Goal: Find specific page/section: Find specific page/section

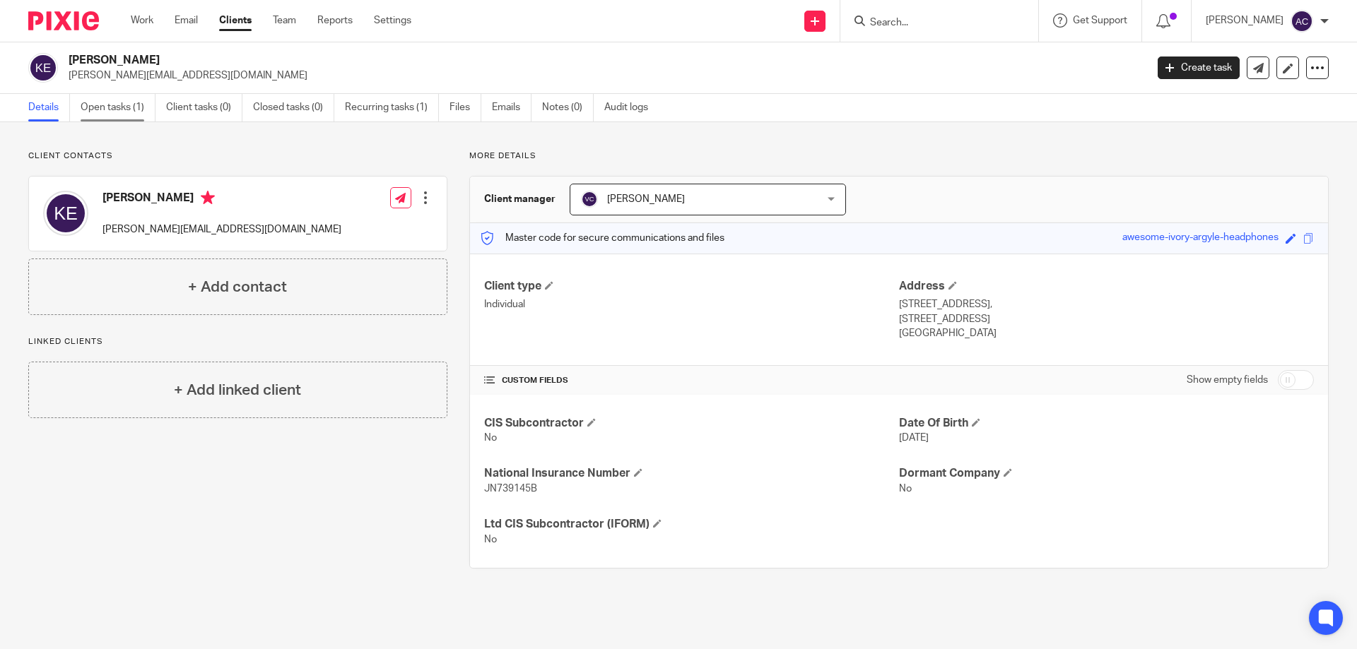
click at [131, 117] on link "Open tasks (1)" at bounding box center [118, 108] width 75 height 28
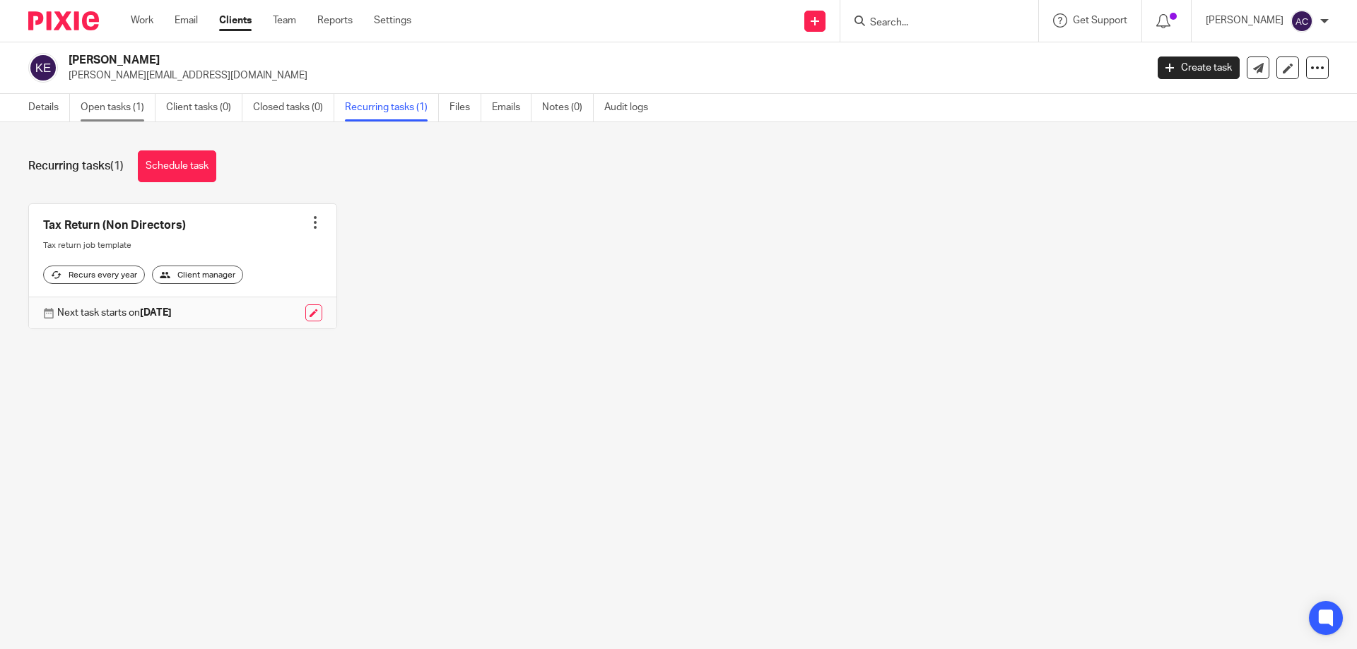
click at [127, 113] on link "Open tasks (1)" at bounding box center [118, 108] width 75 height 28
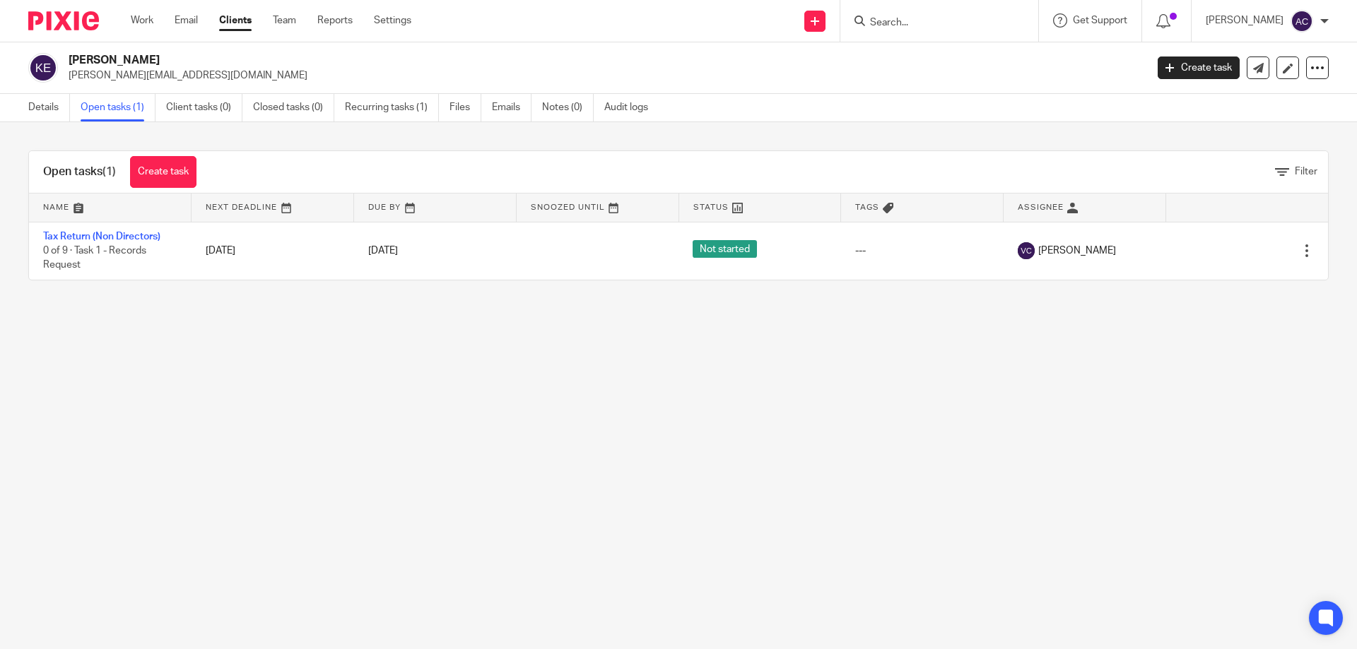
click at [931, 33] on div at bounding box center [939, 21] width 198 height 42
click at [953, 19] on input "Search" at bounding box center [932, 23] width 127 height 13
click at [948, 23] on input "Search" at bounding box center [932, 23] width 127 height 13
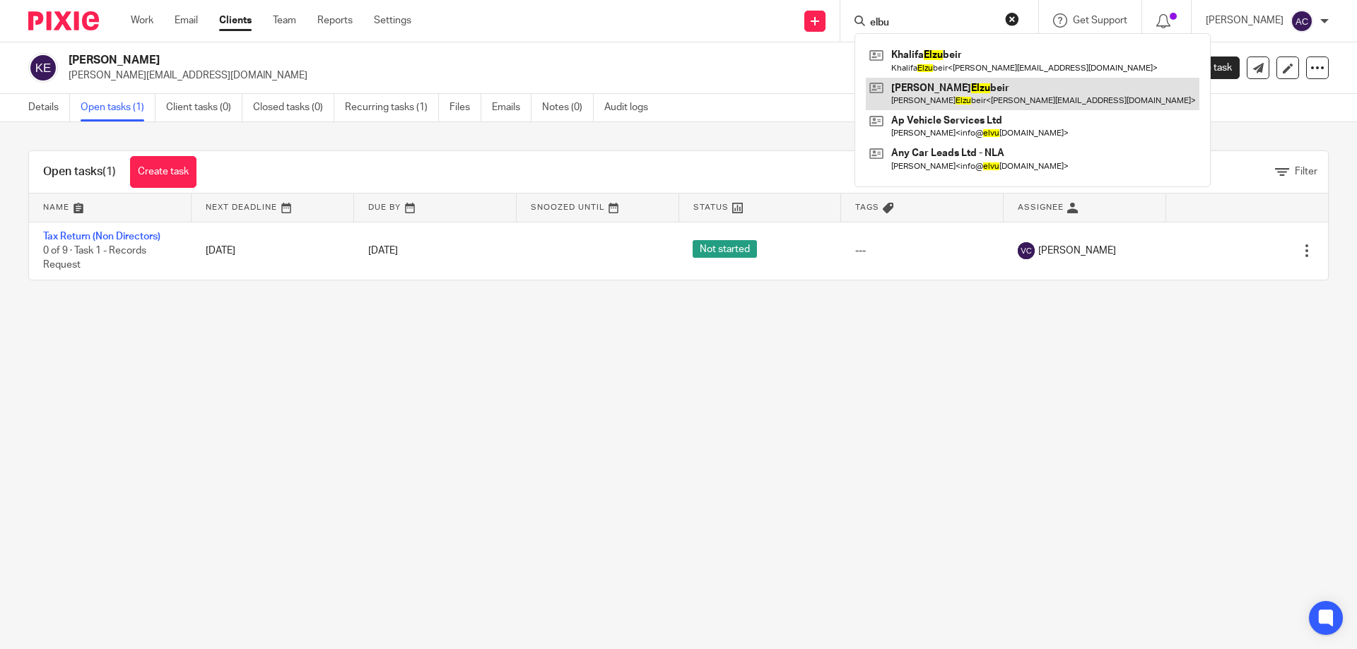
type input "elbu"
click at [956, 86] on link at bounding box center [1033, 94] width 334 height 33
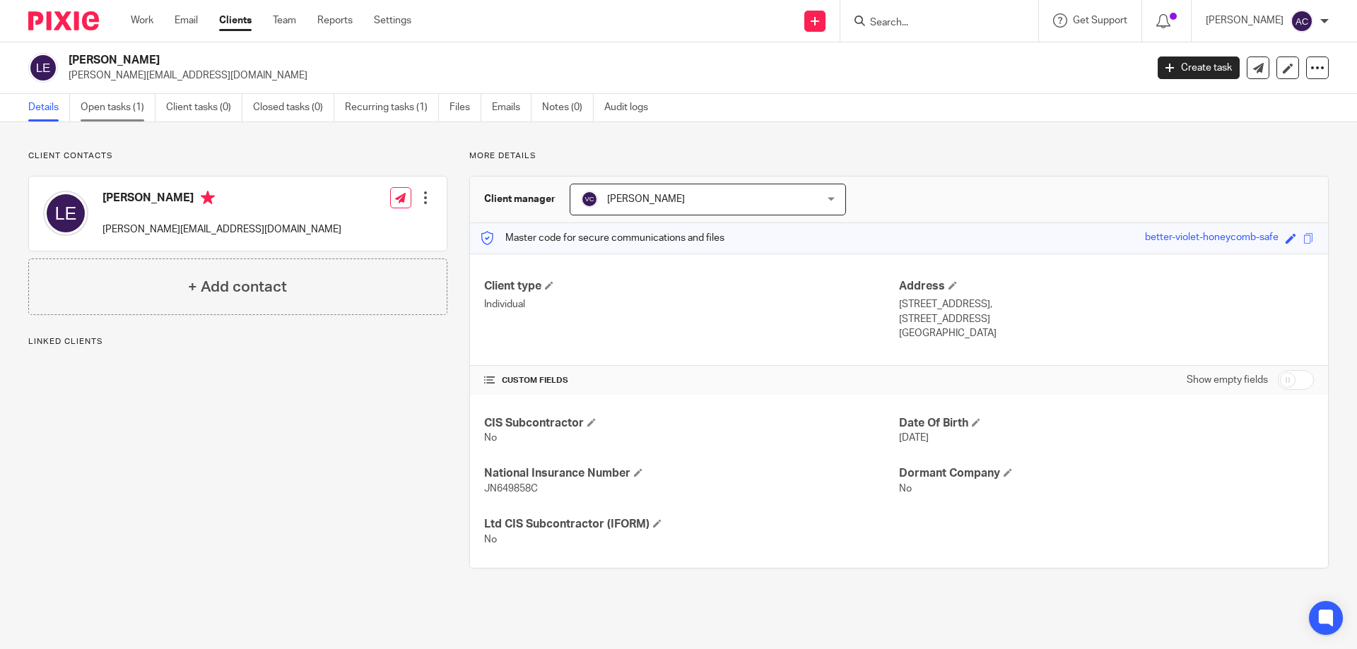
drag, startPoint x: 106, startPoint y: 109, endPoint x: 136, endPoint y: 121, distance: 32.7
click at [107, 110] on link "Open tasks (1)" at bounding box center [118, 108] width 75 height 28
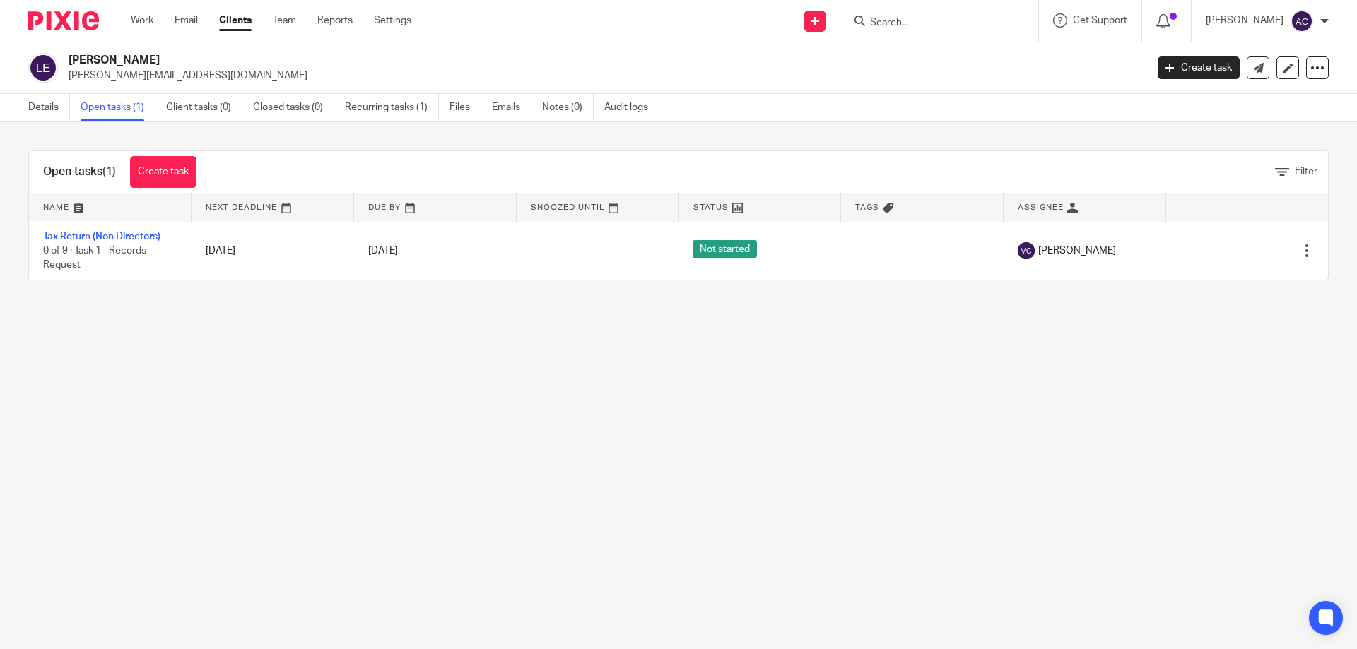
click at [340, 51] on div "Laura Elzubeir laura_pearce@hotmail.co.uk Create task Update from Companies Hou…" at bounding box center [678, 68] width 1357 height 52
click at [1134, 529] on main "Laura Elzubeir laura_pearce@hotmail.co.uk Create task Update from Companies Hou…" at bounding box center [678, 324] width 1357 height 649
click at [914, 11] on div at bounding box center [939, 21] width 198 height 42
click at [912, 17] on input "Search" at bounding box center [932, 23] width 127 height 13
click at [911, 25] on input "Search" at bounding box center [932, 23] width 127 height 13
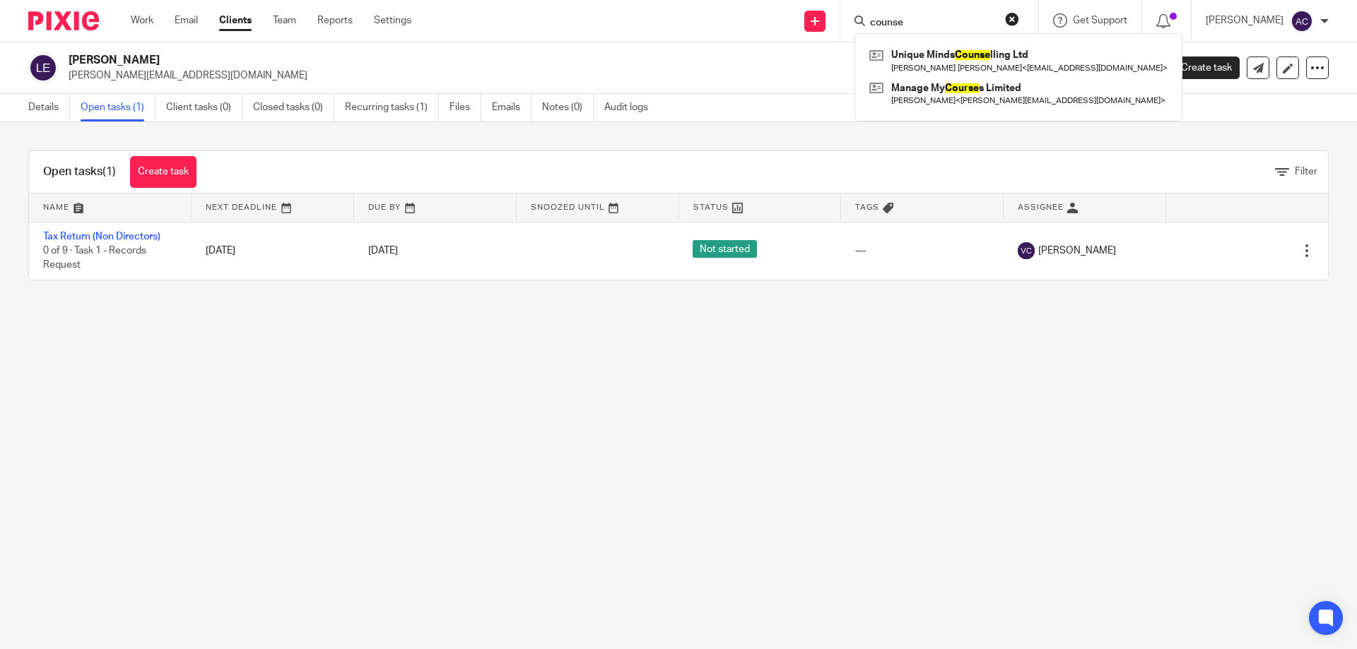
type input "counse"
drag, startPoint x: 917, startPoint y: 22, endPoint x: 866, endPoint y: 23, distance: 51.6
click at [866, 23] on div "counse" at bounding box center [936, 21] width 165 height 18
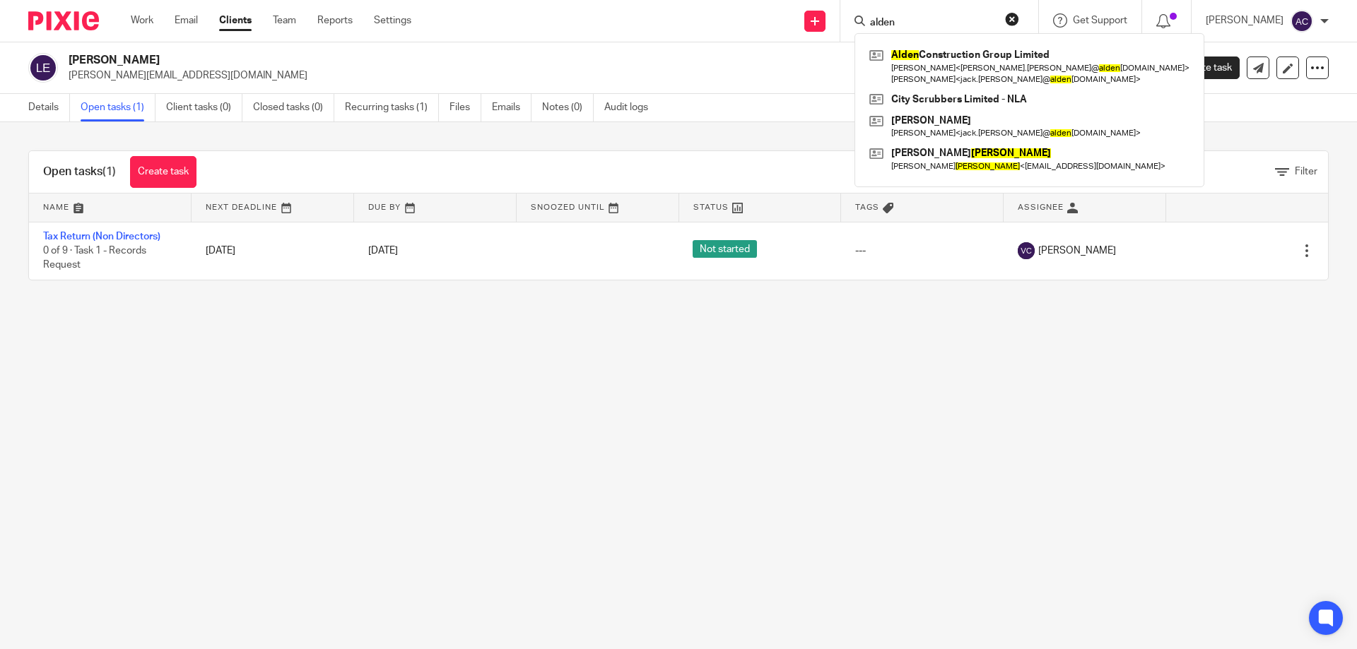
type input "alden"
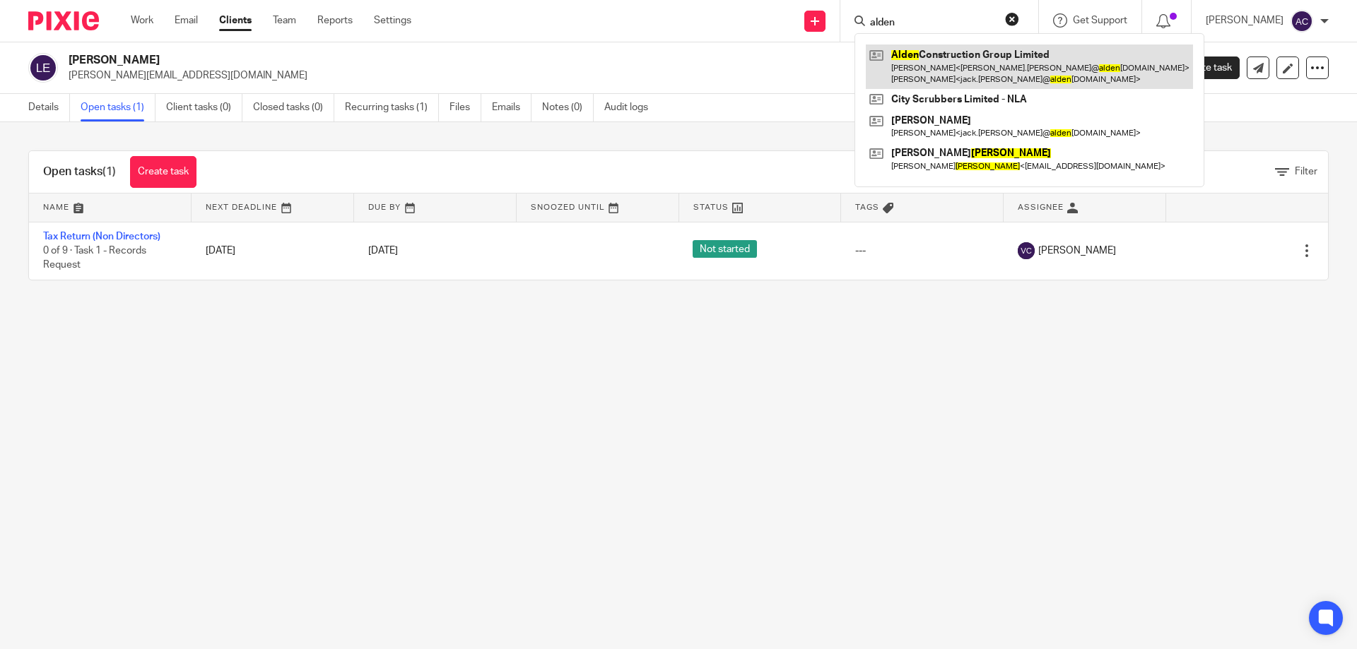
click at [922, 57] on link at bounding box center [1029, 67] width 327 height 44
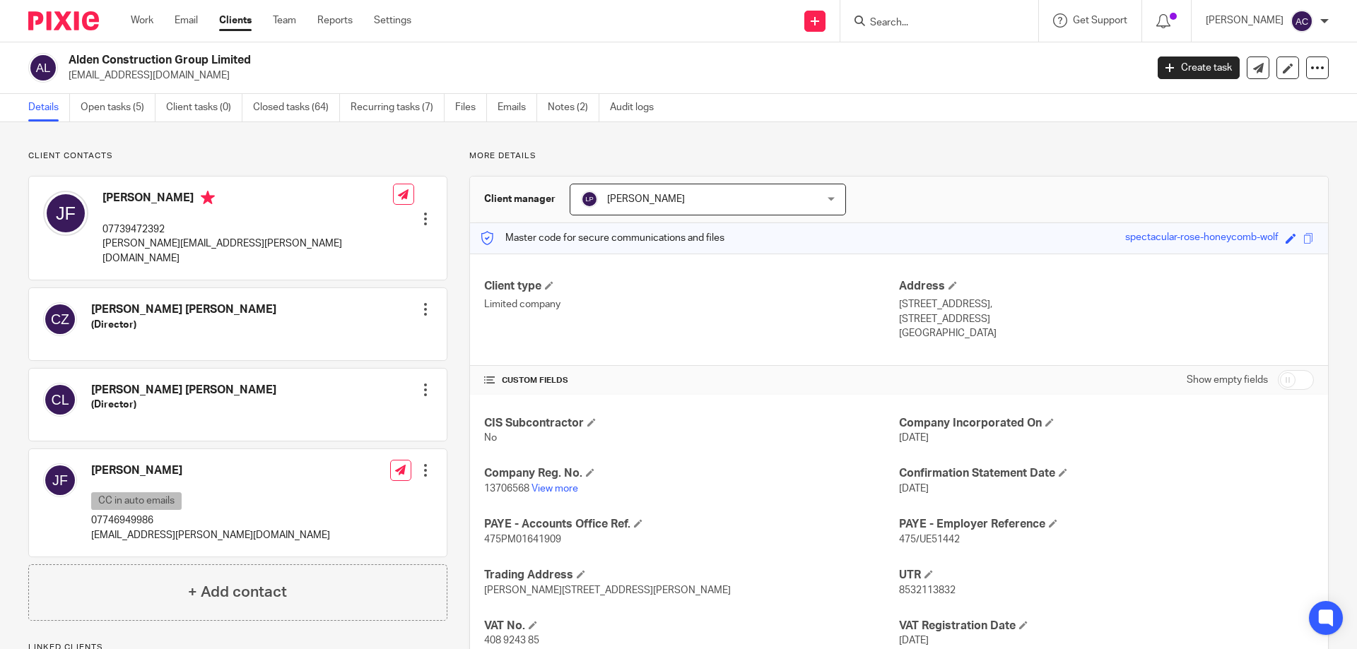
click at [987, 13] on form at bounding box center [944, 21] width 151 height 18
click at [956, 23] on input "Search" at bounding box center [932, 23] width 127 height 13
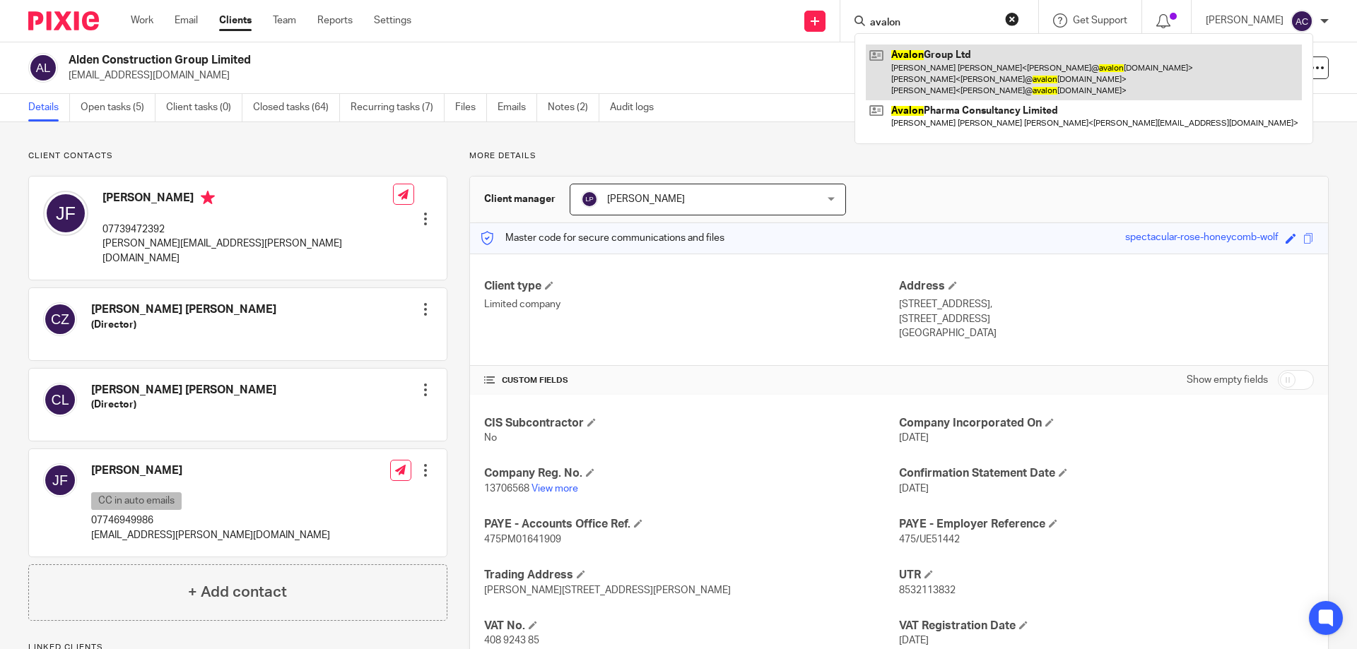
type input "avalon"
click at [1031, 83] on link at bounding box center [1084, 73] width 436 height 56
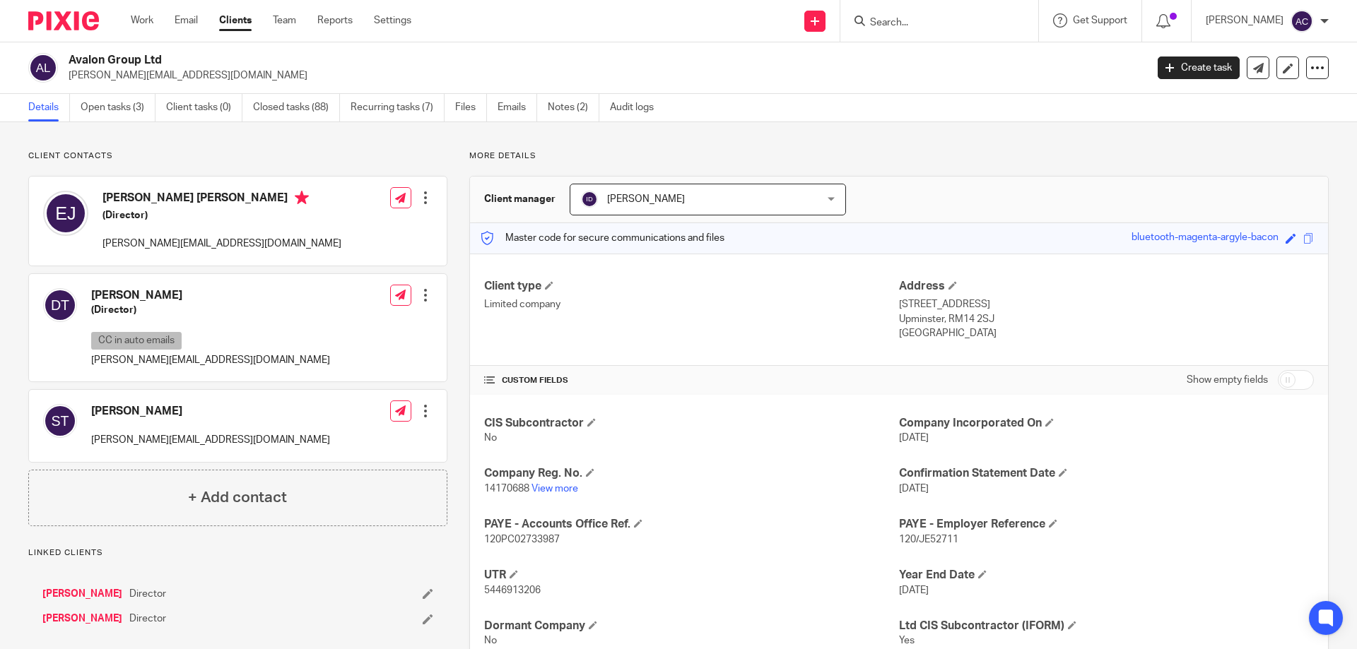
click at [917, 23] on input "Search" at bounding box center [932, 23] width 127 height 13
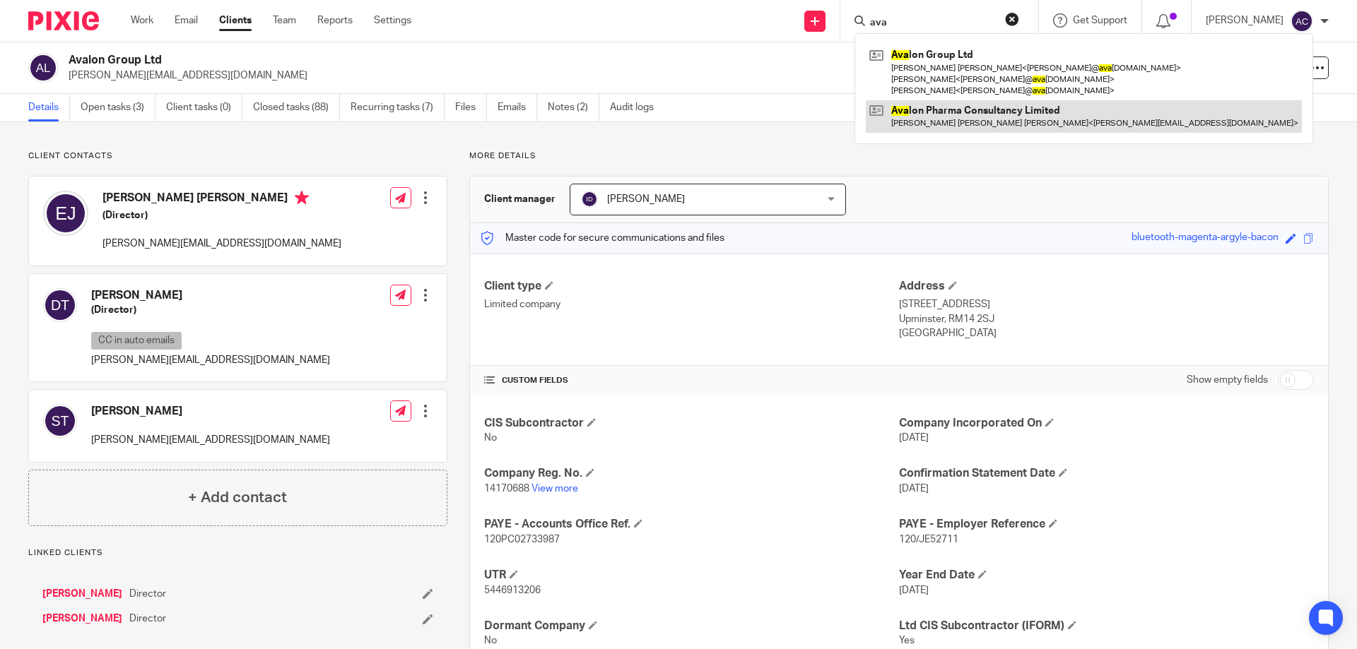
type input "ava"
click at [905, 122] on link at bounding box center [1084, 116] width 436 height 33
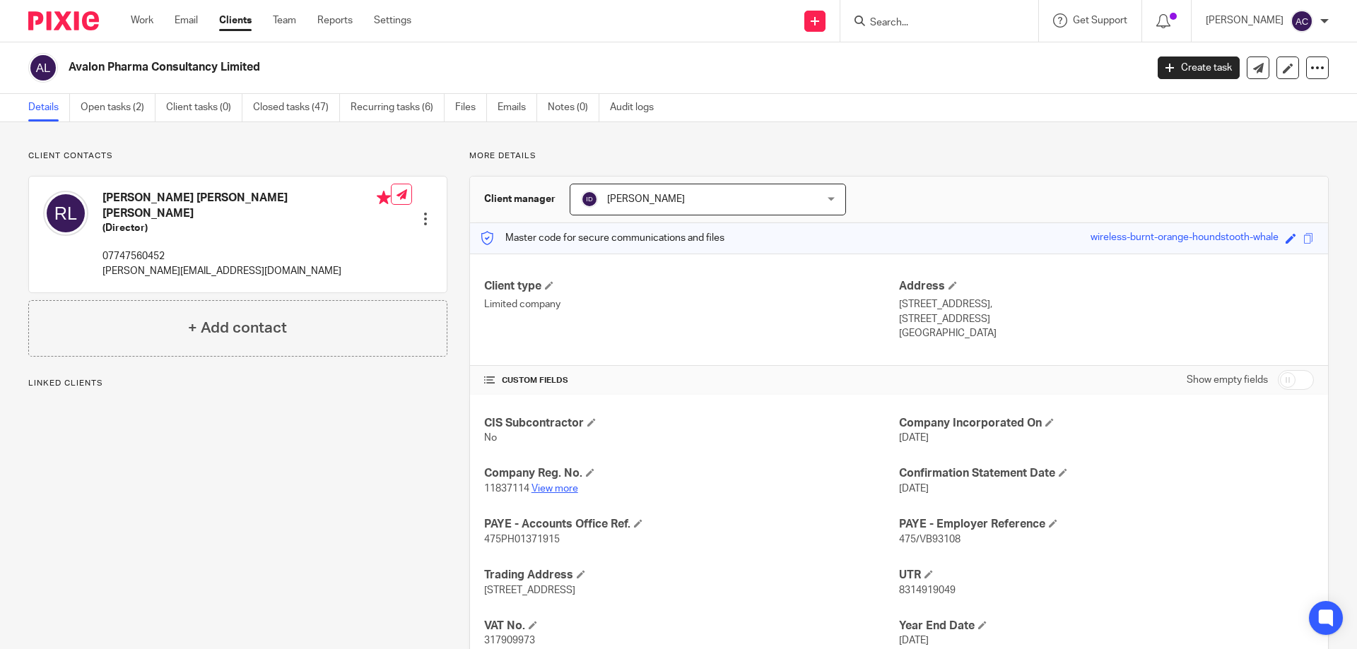
click at [563, 488] on link "View more" at bounding box center [554, 489] width 47 height 10
click at [951, 28] on input "Search" at bounding box center [932, 23] width 127 height 13
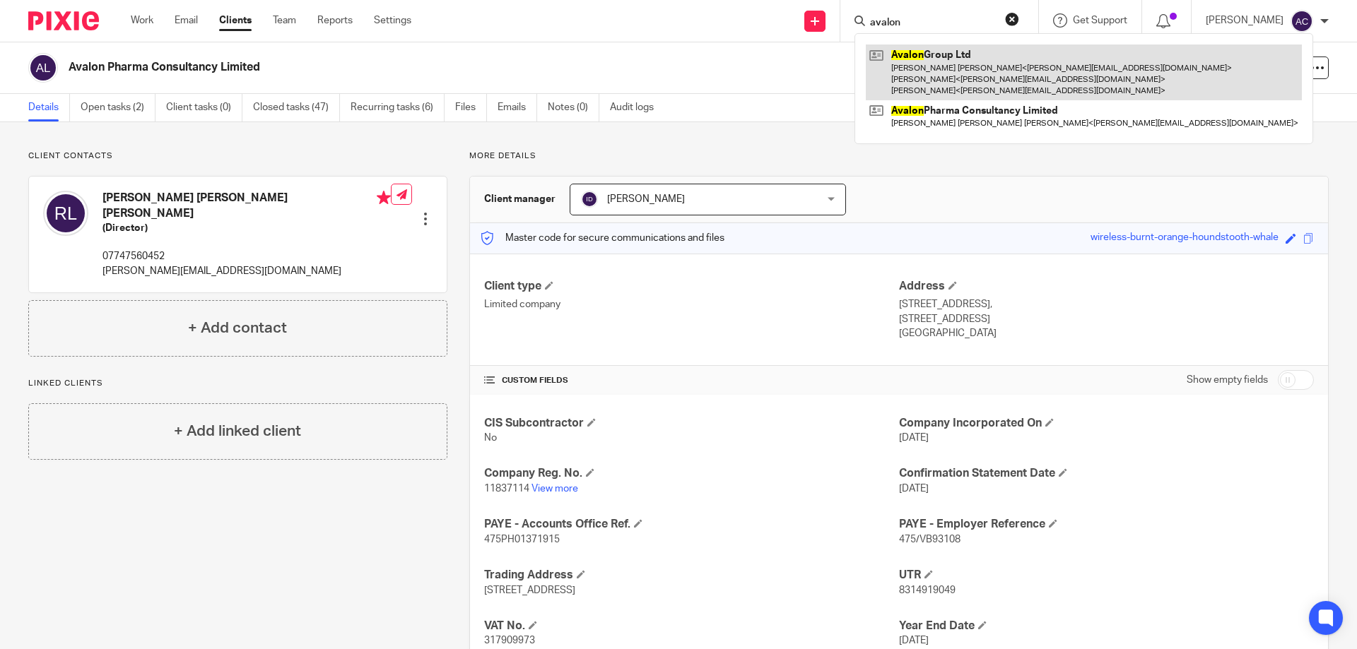
type input "avalon"
click at [930, 80] on link at bounding box center [1084, 73] width 436 height 56
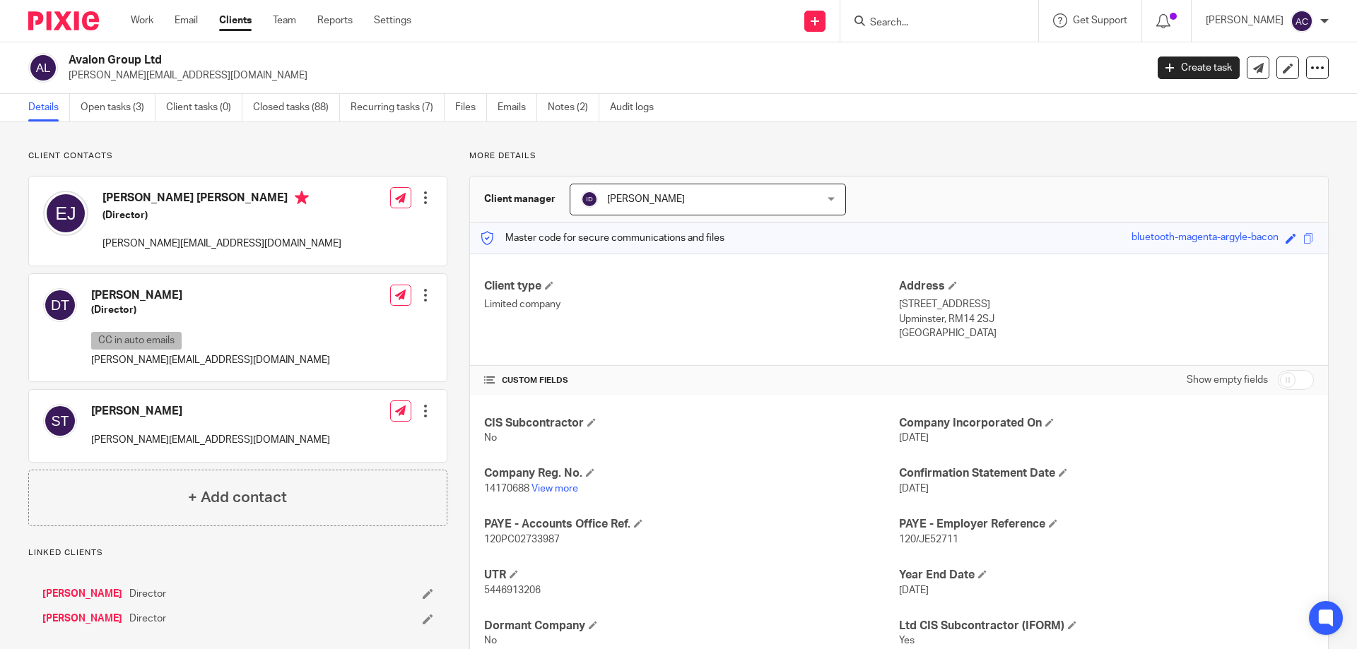
click at [962, 27] on input "Search" at bounding box center [932, 23] width 127 height 13
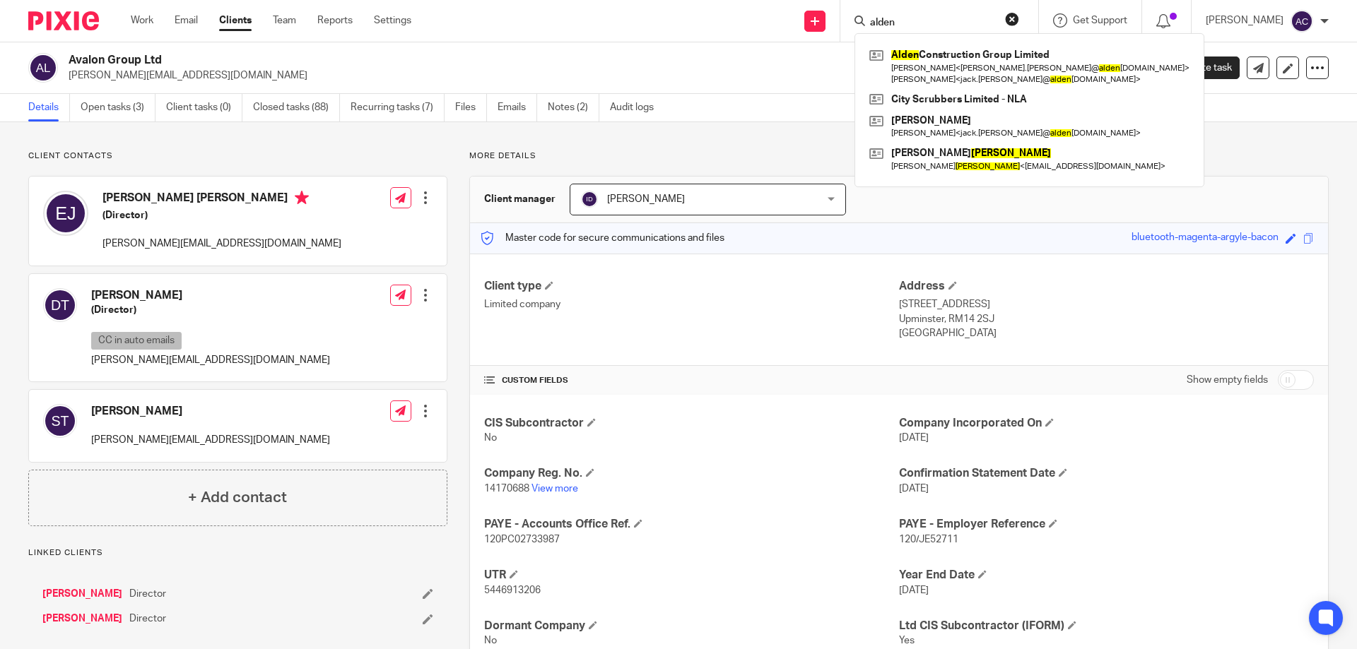
type input "alden"
click at [671, 70] on p "[PERSON_NAME][EMAIL_ADDRESS][DOMAIN_NAME]" at bounding box center [603, 76] width 1068 height 14
